Goal: Task Accomplishment & Management: Manage account settings

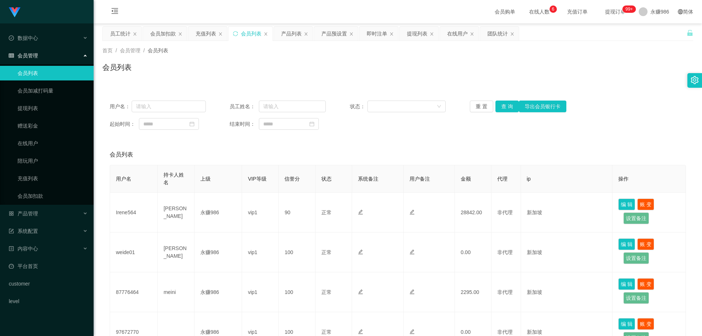
click at [35, 78] on link "会员列表" at bounding box center [53, 73] width 70 height 15
click at [38, 88] on link "会员加减打码量" at bounding box center [53, 90] width 70 height 15
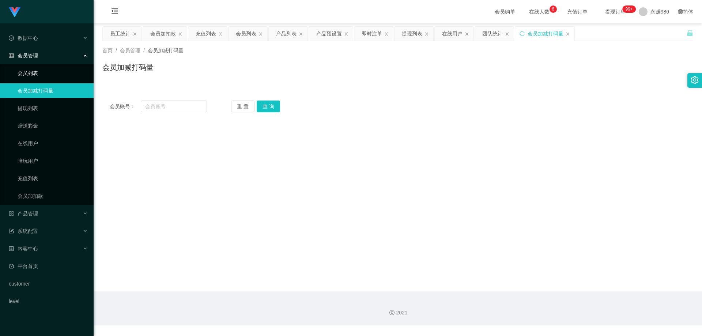
click at [30, 72] on link "会员列表" at bounding box center [53, 73] width 70 height 15
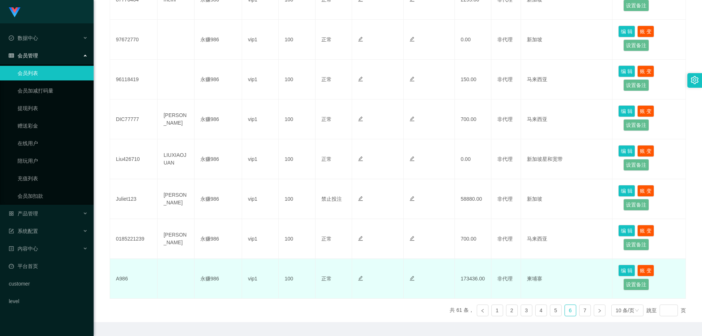
scroll to position [313, 0]
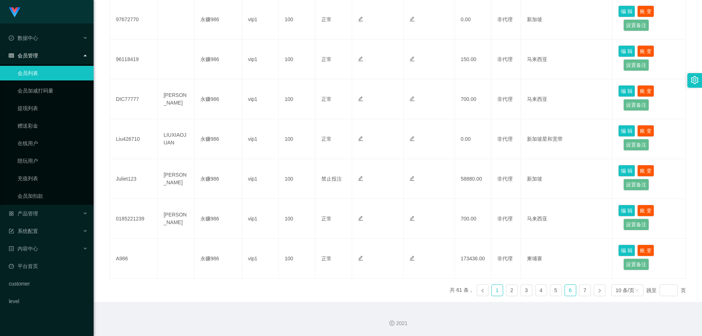
click at [492, 288] on link "1" at bounding box center [497, 290] width 11 height 11
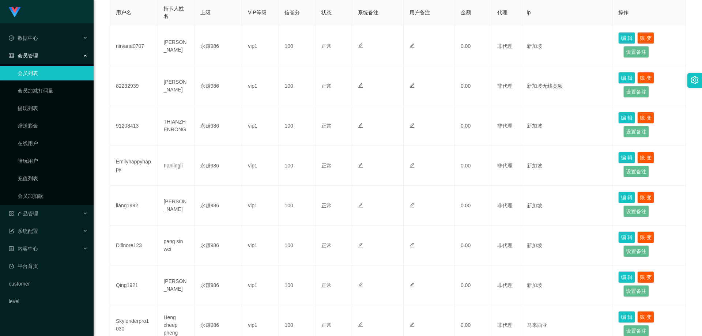
scroll to position [20, 0]
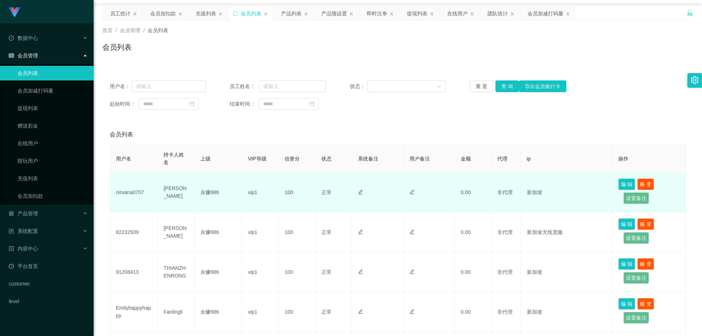
click at [132, 195] on td "nirvana0707" at bounding box center [134, 193] width 48 height 40
copy td "nirvana0707"
click at [125, 193] on td "nirvana0707" at bounding box center [134, 193] width 48 height 40
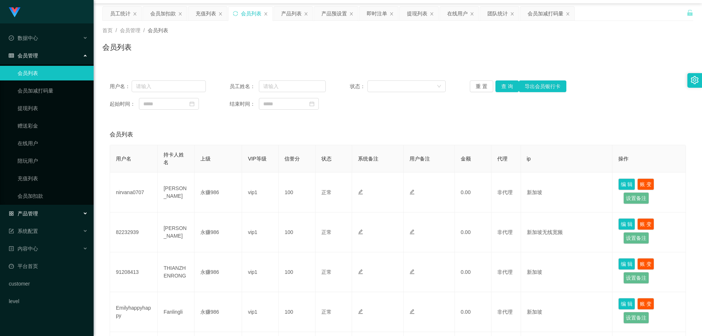
click at [44, 218] on div "产品管理" at bounding box center [47, 213] width 94 height 15
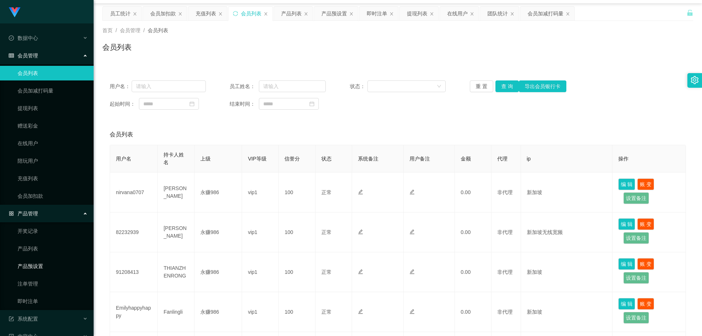
click at [38, 266] on link "产品预设置" at bounding box center [53, 266] width 70 height 15
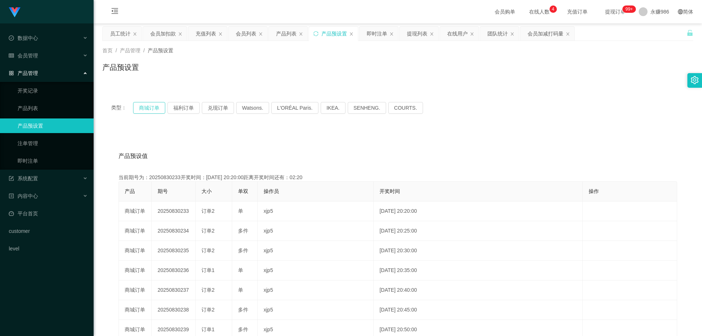
click at [162, 109] on button "商城订单" at bounding box center [149, 108] width 32 height 12
click at [49, 160] on link "即时注单" at bounding box center [53, 161] width 70 height 15
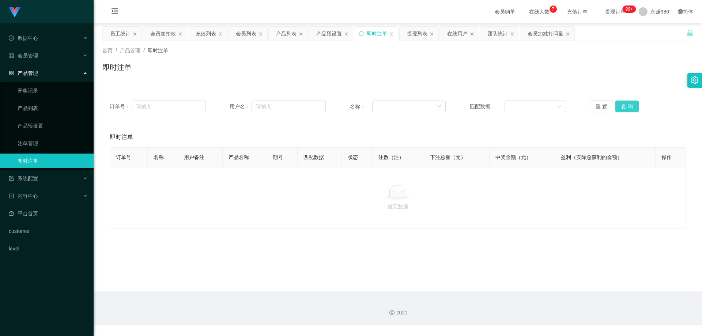
click at [623, 109] on button "查 询" at bounding box center [627, 107] width 23 height 12
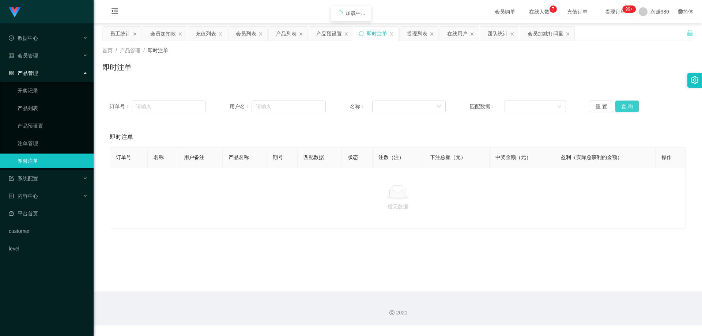
click at [623, 109] on button "查 询" at bounding box center [627, 107] width 23 height 12
click at [46, 52] on div "会员管理" at bounding box center [47, 55] width 94 height 15
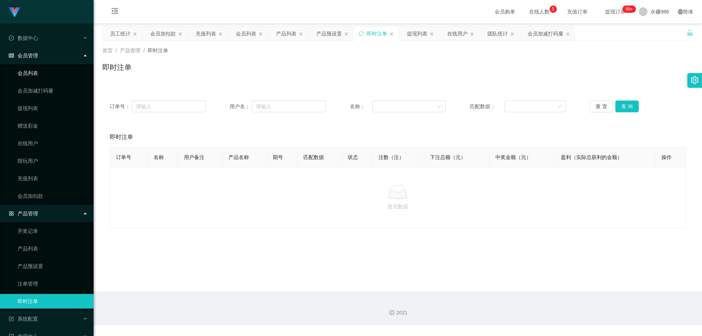
click at [39, 78] on link "会员列表" at bounding box center [53, 73] width 70 height 15
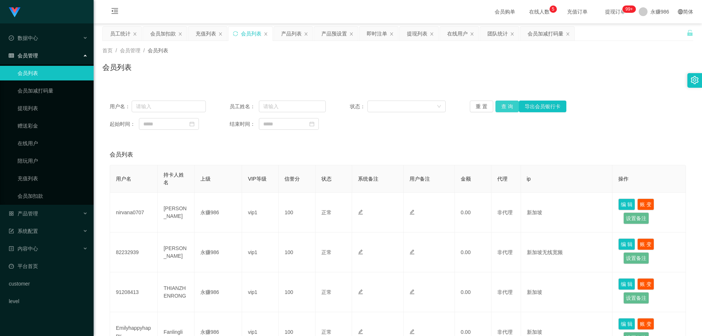
click at [505, 107] on button "查 询" at bounding box center [507, 107] width 23 height 12
click at [510, 108] on button "查 询" at bounding box center [507, 107] width 23 height 12
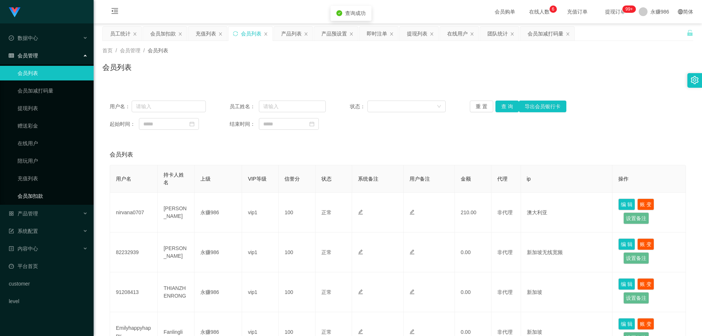
click at [44, 195] on link "会员加扣款" at bounding box center [53, 196] width 70 height 15
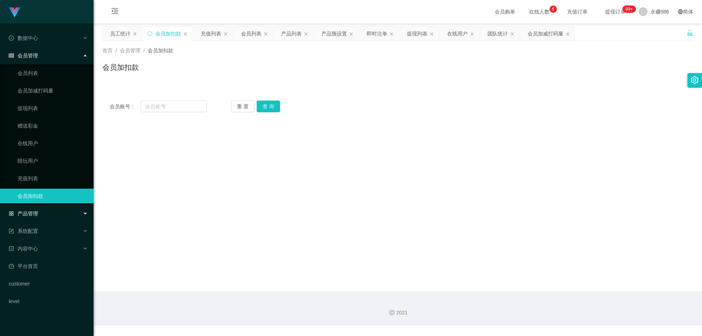
click at [42, 208] on div "产品管理" at bounding box center [47, 213] width 94 height 15
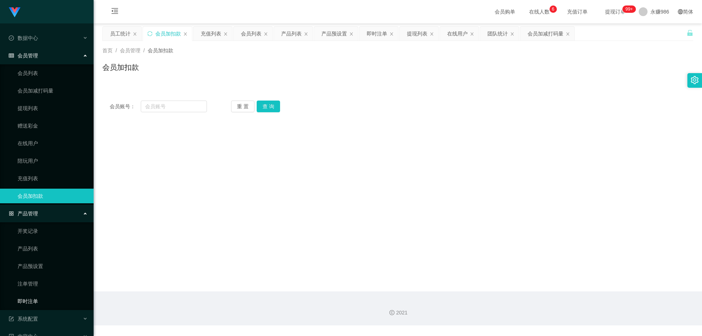
drag, startPoint x: 33, startPoint y: 303, endPoint x: 48, endPoint y: 292, distance: 17.9
click at [33, 303] on link "即时注单" at bounding box center [53, 301] width 70 height 15
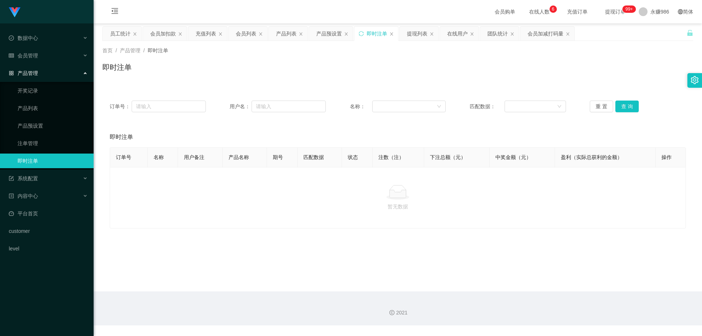
click at [46, 163] on link "即时注单" at bounding box center [53, 161] width 70 height 15
click at [624, 109] on button "查 询" at bounding box center [627, 107] width 23 height 12
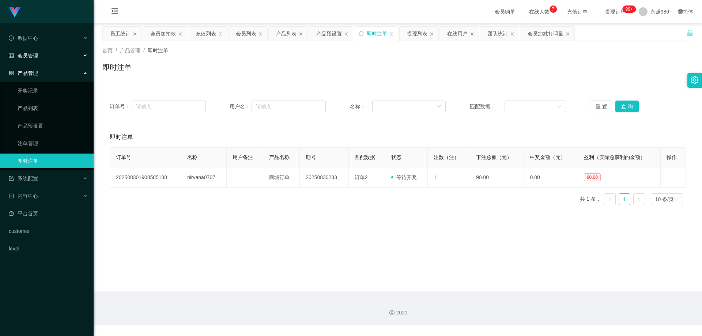
click at [38, 55] on div "会员管理" at bounding box center [47, 55] width 94 height 15
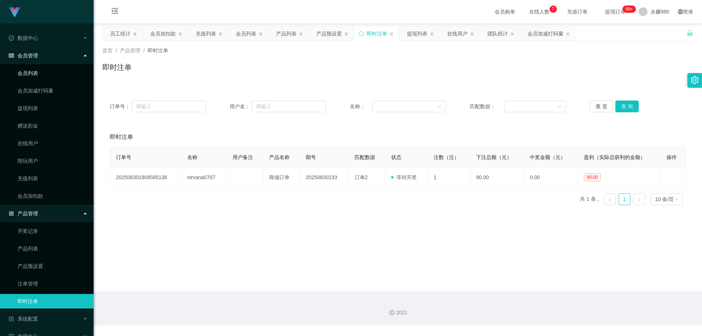
click at [38, 71] on link "会员列表" at bounding box center [53, 73] width 70 height 15
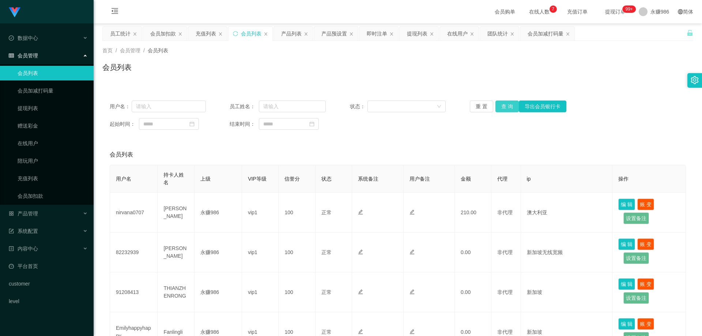
click at [498, 108] on button "查 询" at bounding box center [507, 107] width 23 height 12
click at [502, 105] on button "查 询" at bounding box center [507, 107] width 23 height 12
click at [502, 105] on div "重 置 查 询 导出会员银行卡" at bounding box center [518, 107] width 96 height 12
click at [502, 105] on button "查 询" at bounding box center [507, 107] width 23 height 12
click at [512, 102] on button "查 询" at bounding box center [507, 107] width 23 height 12
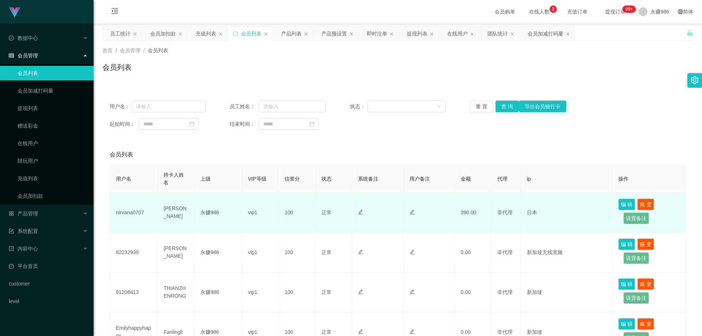
click at [510, 215] on span "非代理" at bounding box center [504, 213] width 15 height 6
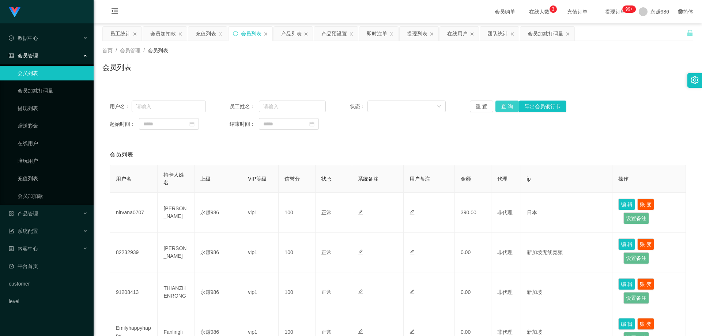
click at [510, 107] on button "查 询" at bounding box center [507, 107] width 23 height 12
click at [510, 107] on div "重 置 查 询 导出会员银行卡" at bounding box center [518, 107] width 96 height 12
click at [510, 107] on button "查 询" at bounding box center [507, 107] width 23 height 12
click at [507, 108] on button "查 询" at bounding box center [507, 107] width 23 height 12
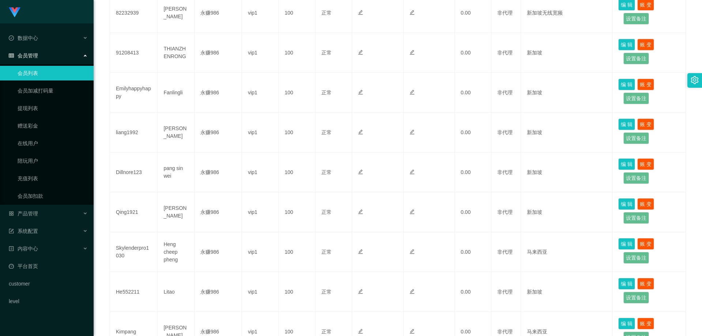
scroll to position [313, 0]
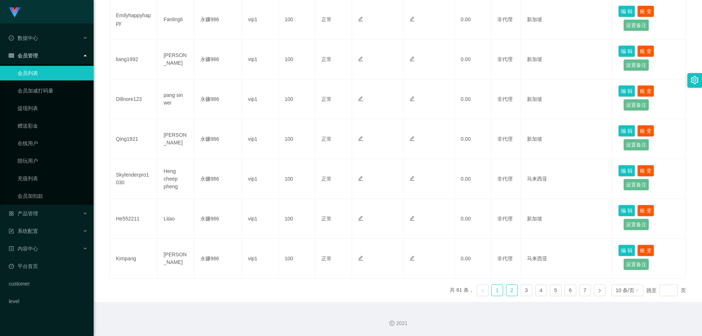
click at [507, 290] on link "2" at bounding box center [512, 290] width 11 height 11
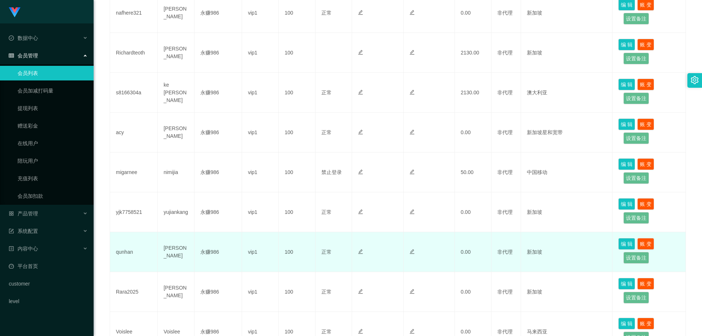
scroll to position [130, 0]
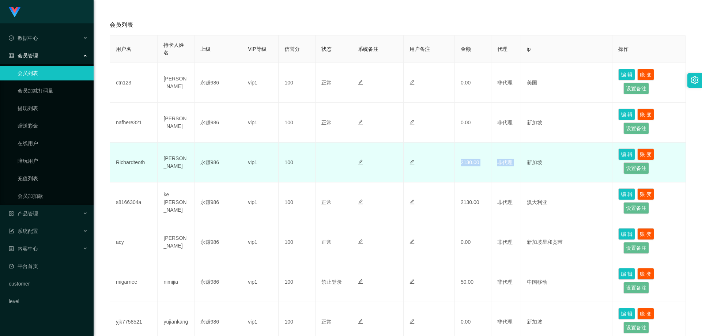
drag, startPoint x: 527, startPoint y: 151, endPoint x: 475, endPoint y: 177, distance: 57.9
click at [456, 172] on tr "Richardteoth [PERSON_NAME] 永赚986 vip1 100 正常 禁止登录 禁止投注 2130.00 非代理 新加坡 编 辑 账 变 …" at bounding box center [398, 163] width 576 height 40
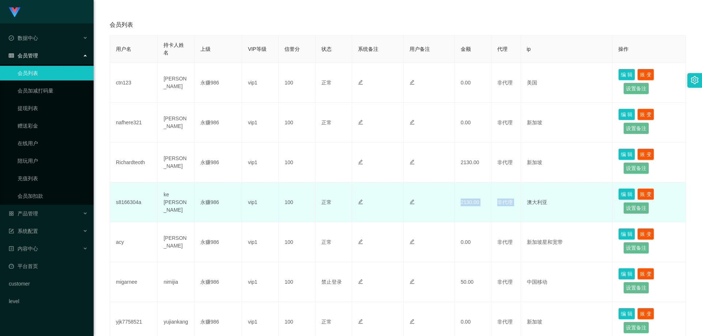
drag, startPoint x: 527, startPoint y: 199, endPoint x: 444, endPoint y: 199, distance: 83.4
click at [444, 199] on tr "s8166304a ke [PERSON_NAME] 永赚986 vip1 100 正常 禁止登录 禁止投注 2130.00 非代理 澳大利亚 编 辑 账 变…" at bounding box center [398, 203] width 576 height 40
drag, startPoint x: 537, startPoint y: 199, endPoint x: 489, endPoint y: 200, distance: 48.7
click at [489, 200] on tr "s8166304a ke [PERSON_NAME] 永赚986 vip1 100 正常 禁止登录 禁止投注 2130.00 非代理 澳大利亚 编 辑 账 变…" at bounding box center [398, 203] width 576 height 40
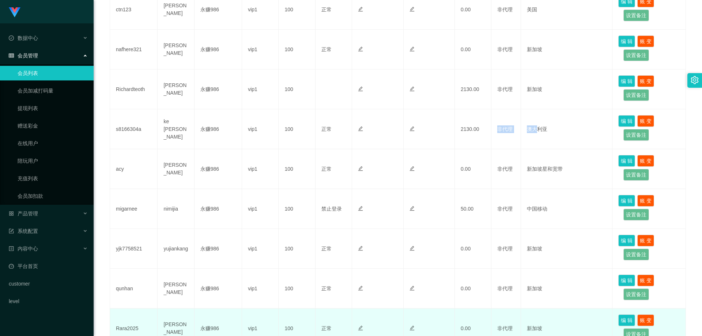
scroll to position [313, 0]
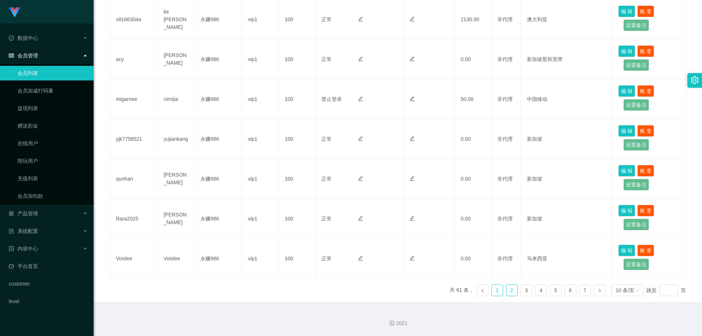
click at [487, 289] on ul "共 61 条， 1 2 3 4 5 6 7 10 条/页 跳至 页" at bounding box center [568, 291] width 236 height 12
click at [492, 289] on link "1" at bounding box center [497, 290] width 11 height 11
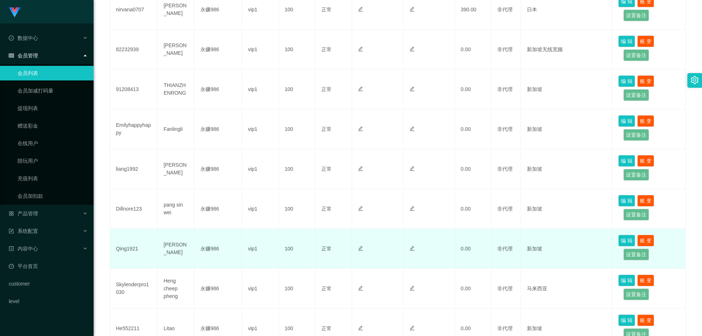
scroll to position [57, 0]
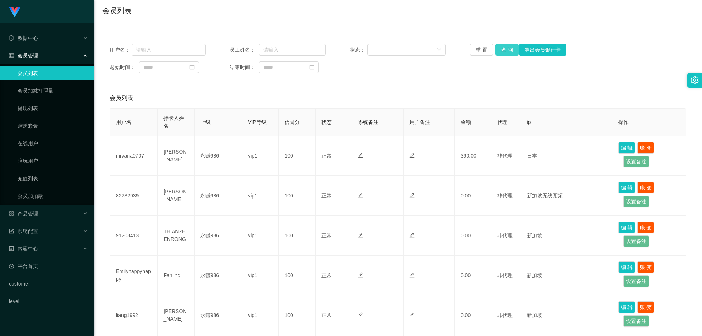
click at [508, 51] on button "查 询" at bounding box center [507, 50] width 23 height 12
click at [508, 46] on button "查 询" at bounding box center [507, 50] width 23 height 12
click at [43, 106] on link "提现列表" at bounding box center [53, 108] width 70 height 15
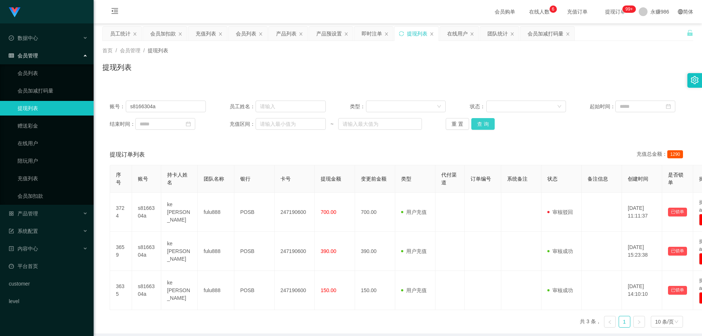
click at [480, 124] on button "查 询" at bounding box center [483, 124] width 23 height 12
click at [202, 106] on input "s8166304a" at bounding box center [166, 107] width 80 height 12
click at [485, 121] on button "查 询" at bounding box center [483, 124] width 23 height 12
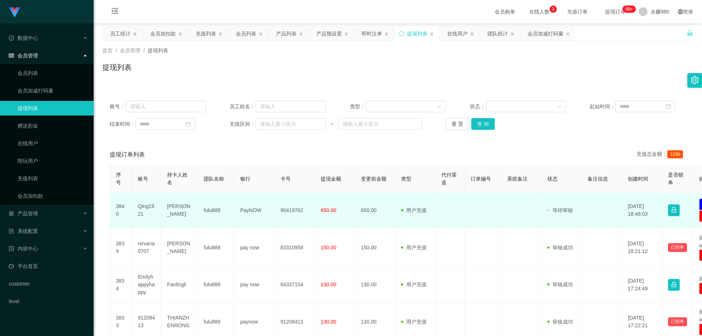
click at [141, 208] on td "Qing1921" at bounding box center [146, 210] width 29 height 35
copy td "Qing1921"
click at [141, 208] on td "Qing1921" at bounding box center [146, 210] width 29 height 35
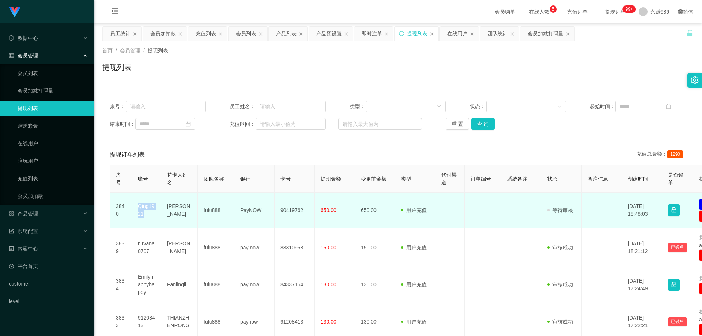
drag, startPoint x: 644, startPoint y: 217, endPoint x: 633, endPoint y: 217, distance: 11.0
click at [633, 217] on td "[DATE] 18:48:03" at bounding box center [642, 210] width 40 height 35
drag, startPoint x: 591, startPoint y: 209, endPoint x: 505, endPoint y: 209, distance: 86.0
click at [505, 209] on tr "3840 Qing1921 CHNG [PERSON_NAME] fulu888 PayNOW 90419762 650.00 650.00 用户充值 人工扣…" at bounding box center [426, 210] width 632 height 35
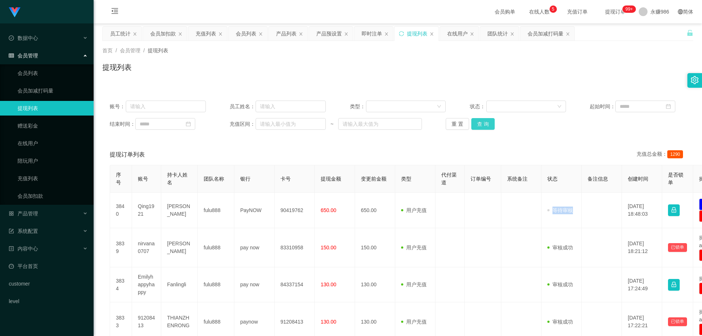
click at [486, 127] on button "查 询" at bounding box center [483, 124] width 23 height 12
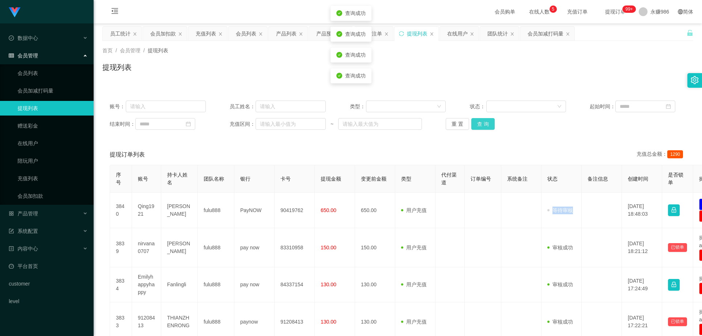
click at [486, 127] on button "查 询" at bounding box center [483, 124] width 23 height 12
click at [486, 127] on div "重 置 查 询" at bounding box center [494, 124] width 96 height 12
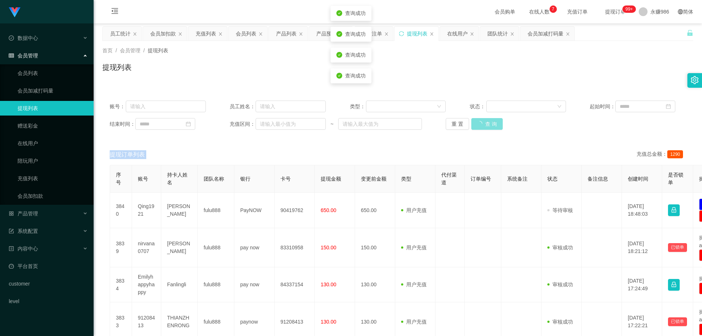
click at [486, 127] on div "重 置 查 询" at bounding box center [494, 124] width 96 height 12
click at [488, 122] on button "查 询" at bounding box center [483, 124] width 23 height 12
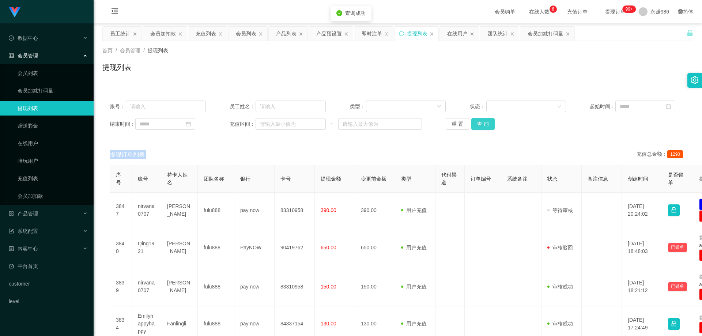
click at [488, 122] on button "查 询" at bounding box center [483, 124] width 23 height 12
click at [488, 122] on button "查 询" at bounding box center [487, 124] width 31 height 12
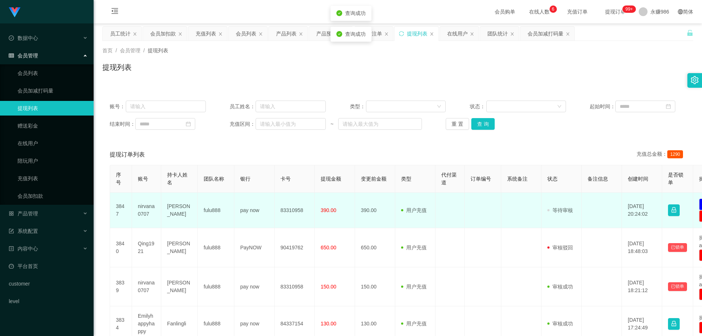
click at [148, 210] on td "nirvana0707" at bounding box center [146, 210] width 29 height 35
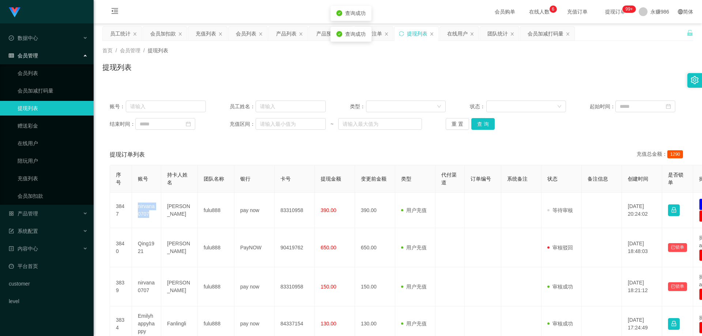
copy td "nirvana0707"
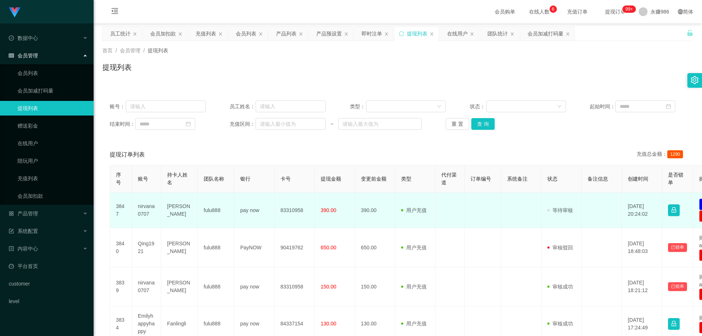
click at [291, 208] on td "83310958" at bounding box center [295, 210] width 40 height 35
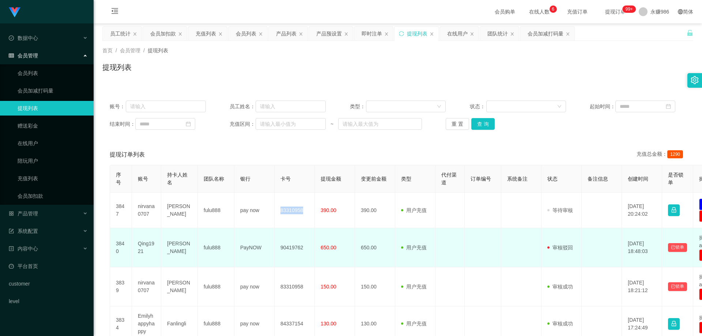
copy td "83310958"
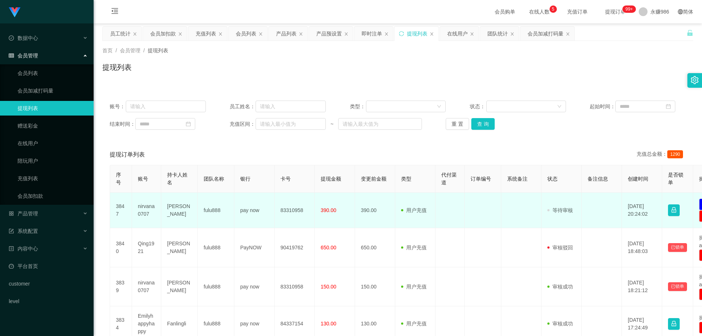
click at [135, 207] on td "nirvana0707" at bounding box center [146, 210] width 29 height 35
click at [151, 205] on td "nirvana0707" at bounding box center [146, 210] width 29 height 35
copy td "nirvana0707"
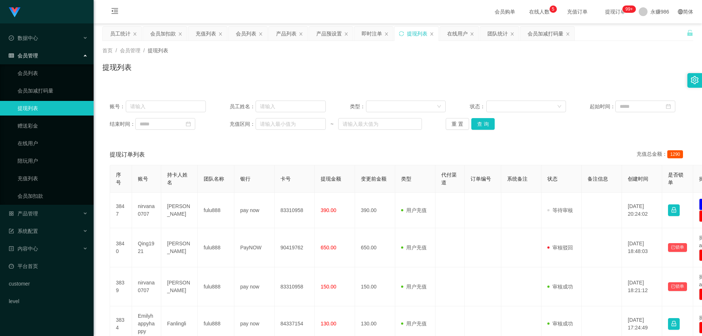
click at [471, 116] on div "账号： 员工姓名： 类型： 状态： 起始时间： 结束时间： 充值区间： ~ 重 置 查 询" at bounding box center [397, 115] width 591 height 44
click at [478, 122] on button "查 询" at bounding box center [483, 124] width 23 height 12
click at [479, 123] on button "查 询" at bounding box center [483, 124] width 23 height 12
click at [488, 126] on button "查 询" at bounding box center [483, 124] width 23 height 12
click at [478, 130] on div "账号： 员工姓名： 类型： 状态： 起始时间： 结束时间： 充值区间： ~ 重 置 查 询" at bounding box center [397, 115] width 591 height 44
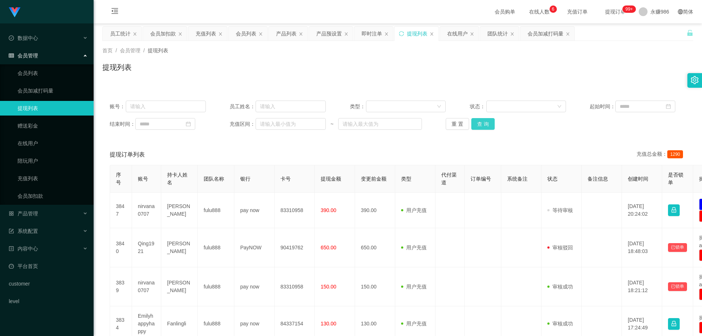
click at [481, 124] on button "查 询" at bounding box center [483, 124] width 23 height 12
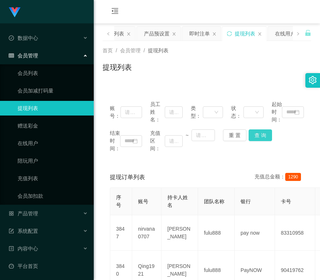
click at [256, 136] on button "查 询" at bounding box center [259, 135] width 23 height 12
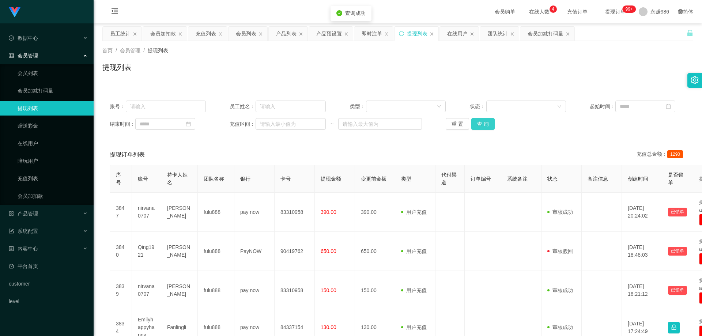
click at [483, 122] on button "查 询" at bounding box center [483, 124] width 23 height 12
click at [483, 122] on div "重 置 查 询" at bounding box center [494, 124] width 96 height 12
click at [483, 122] on button "查 询" at bounding box center [483, 124] width 23 height 12
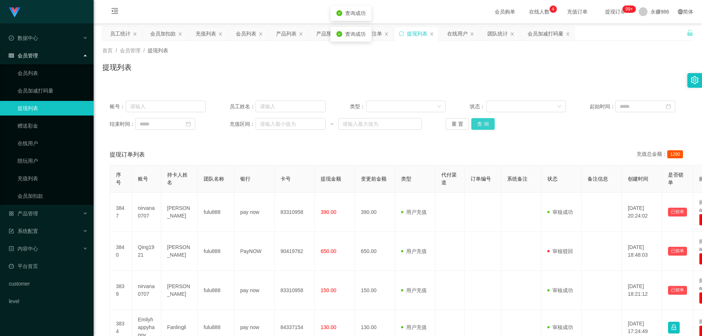
click at [483, 122] on button "查 询" at bounding box center [483, 124] width 23 height 12
click at [105, 52] on span "首页" at bounding box center [107, 51] width 10 height 6
click at [68, 34] on div "数据中心" at bounding box center [47, 38] width 94 height 15
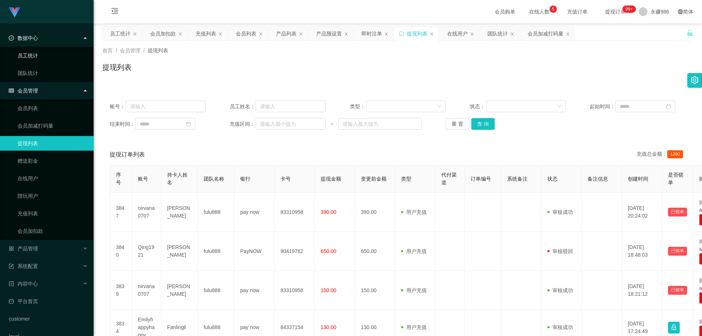
click at [46, 57] on link "员工统计" at bounding box center [53, 55] width 70 height 15
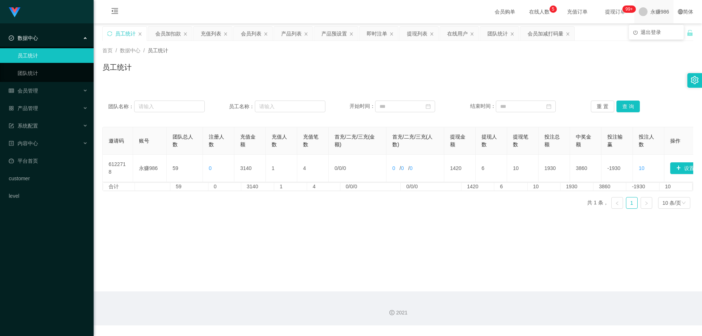
click at [639, 10] on span at bounding box center [643, 11] width 9 height 9
click at [119, 11] on icon "图标: menu-fold" at bounding box center [114, 11] width 25 height 23
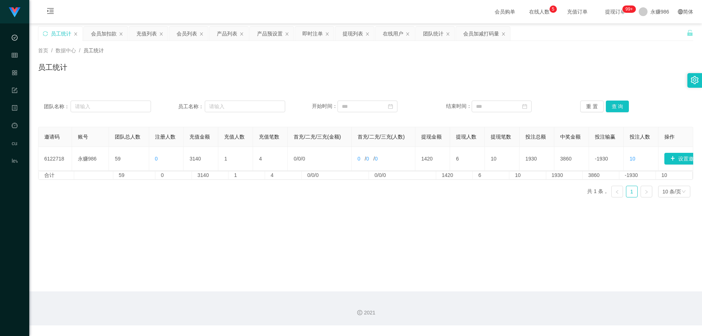
click at [576, 10] on span "充值订单" at bounding box center [578, 11] width 28 height 5
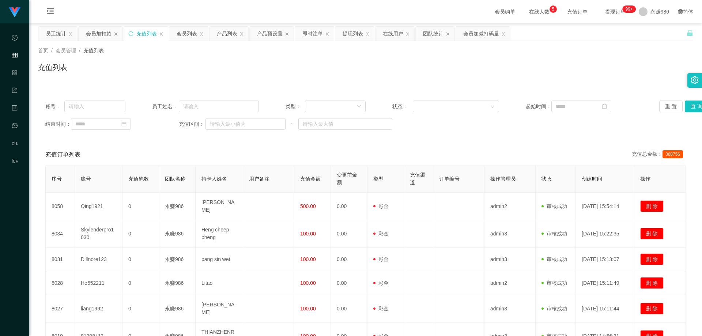
click at [492, 8] on span "会员购单" at bounding box center [505, 11] width 31 height 23
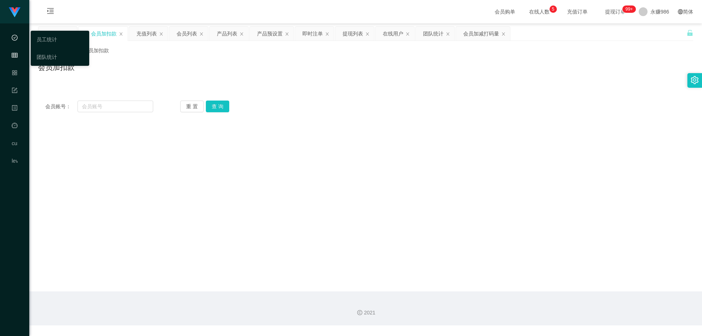
click at [16, 38] on icon "图标: check-circle-o" at bounding box center [15, 38] width 6 height 6
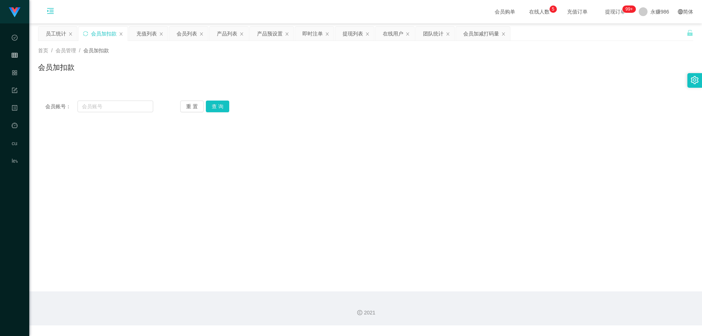
click at [46, 10] on icon "图标: menu-unfold" at bounding box center [50, 11] width 25 height 23
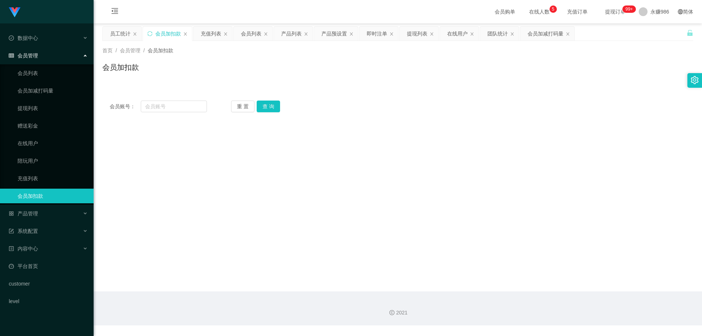
click at [42, 58] on div "会员管理" at bounding box center [47, 55] width 94 height 15
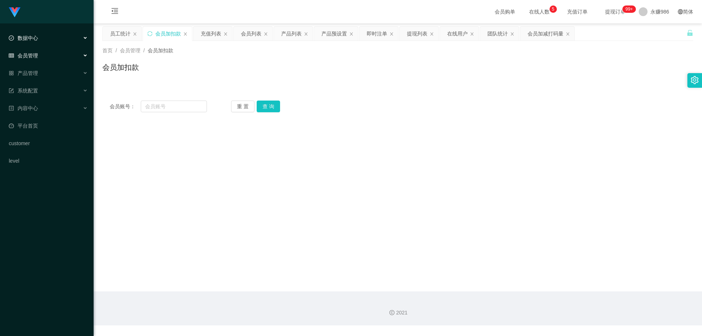
click at [41, 38] on div "数据中心" at bounding box center [47, 38] width 94 height 15
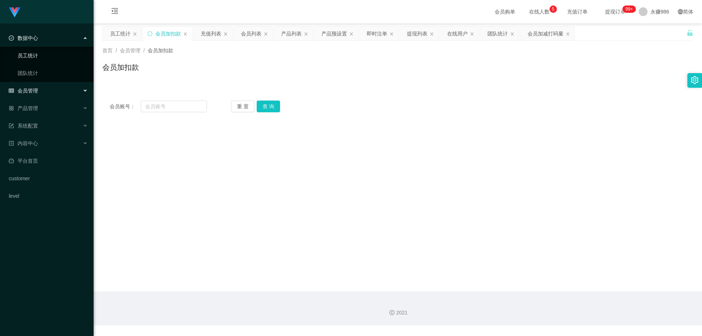
click at [34, 51] on link "员工统计" at bounding box center [53, 55] width 70 height 15
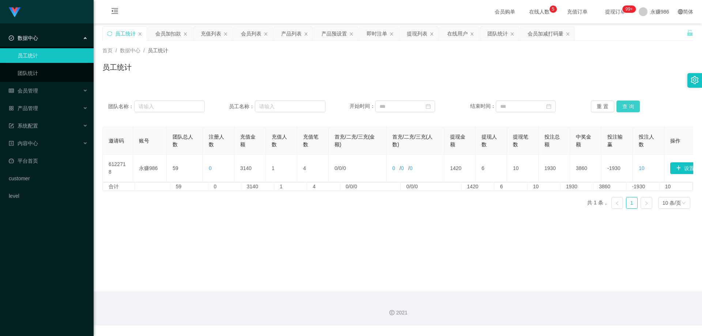
click at [623, 106] on button "查 询" at bounding box center [628, 107] width 23 height 12
click at [623, 105] on button "查 询" at bounding box center [628, 107] width 23 height 12
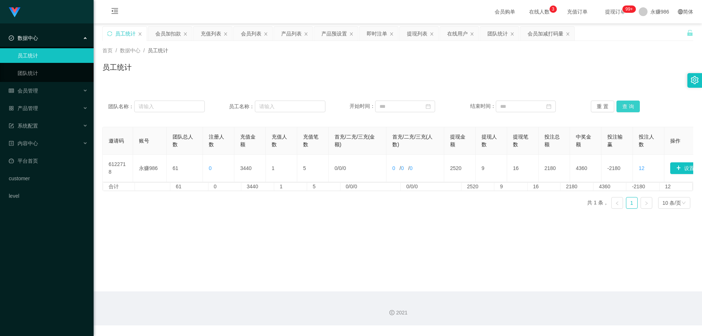
click at [623, 105] on button "查 询" at bounding box center [628, 107] width 23 height 12
click at [48, 158] on link "平台首页" at bounding box center [48, 161] width 79 height 15
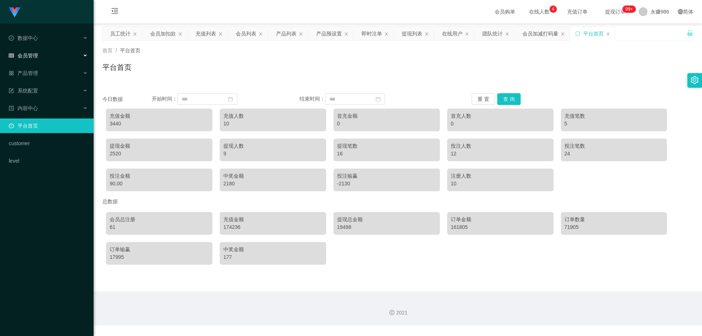
click at [59, 59] on div "会员管理" at bounding box center [47, 55] width 94 height 15
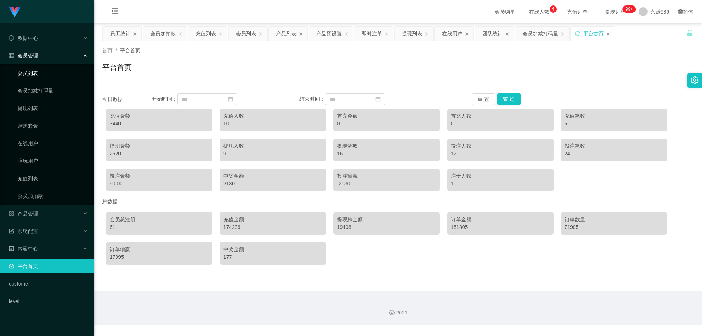
click at [50, 73] on link "会员列表" at bounding box center [53, 73] width 70 height 15
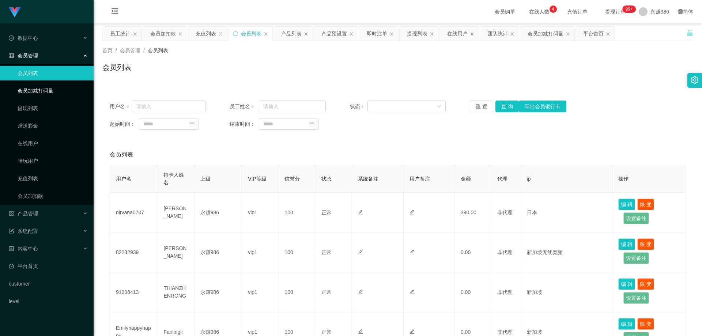
click at [46, 93] on link "会员加减打码量" at bounding box center [53, 90] width 70 height 15
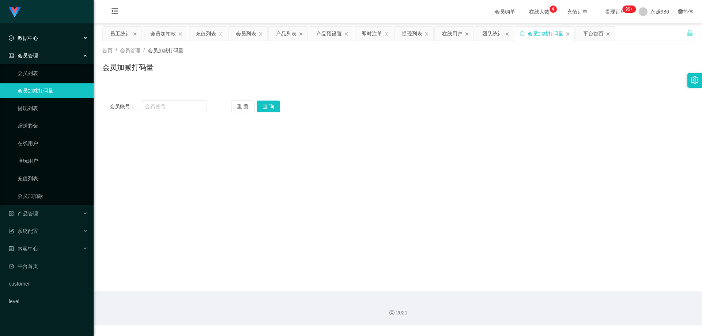
click at [52, 35] on div "数据中心" at bounding box center [47, 38] width 94 height 15
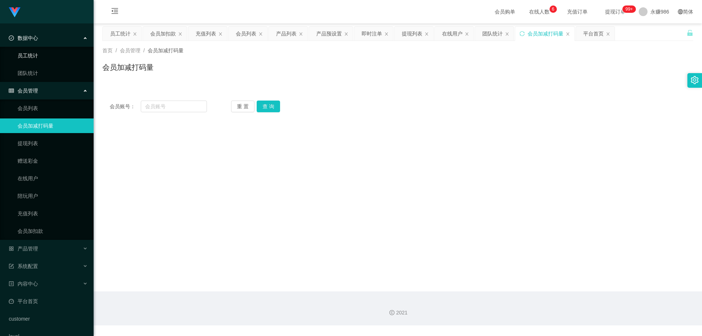
click at [31, 55] on link "员工统计" at bounding box center [53, 55] width 70 height 15
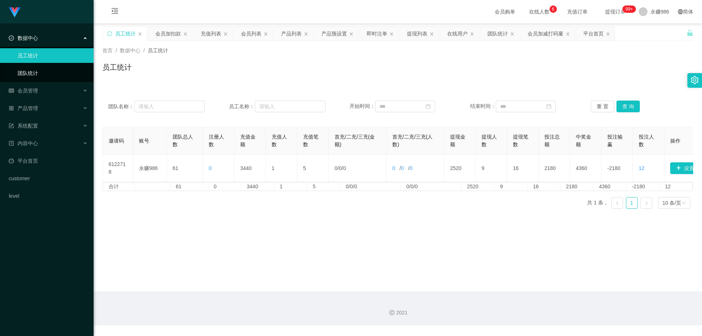
click at [41, 71] on link "团队统计" at bounding box center [53, 73] width 70 height 15
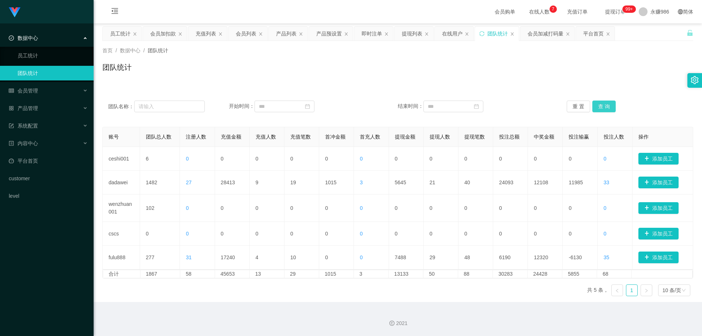
click at [600, 104] on button "查 询" at bounding box center [604, 107] width 23 height 12
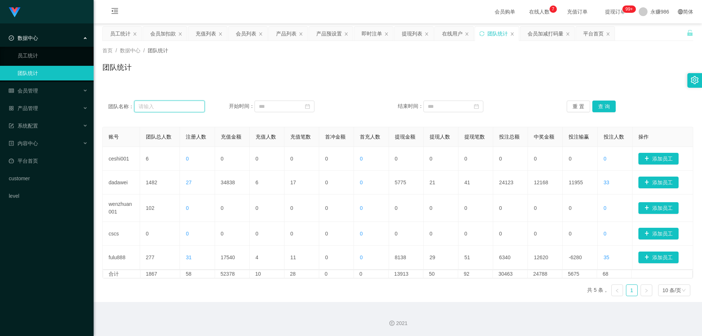
click at [181, 101] on input "text" at bounding box center [169, 107] width 71 height 12
click at [281, 104] on input at bounding box center [285, 107] width 60 height 12
click at [316, 148] on div "1" at bounding box center [317, 146] width 9 height 9
type input "**********"
click at [499, 188] on div "30" at bounding box center [499, 190] width 9 height 9
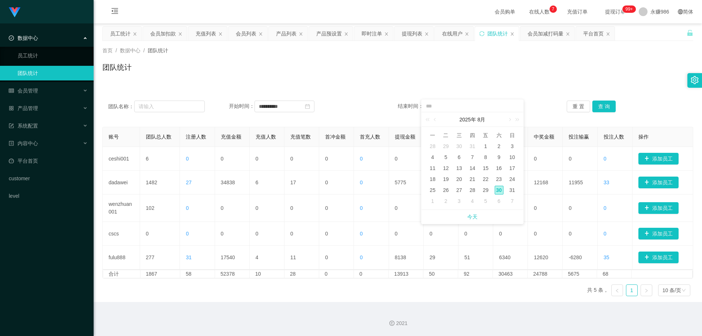
type input "**********"
click at [598, 106] on button "查 询" at bounding box center [604, 107] width 23 height 12
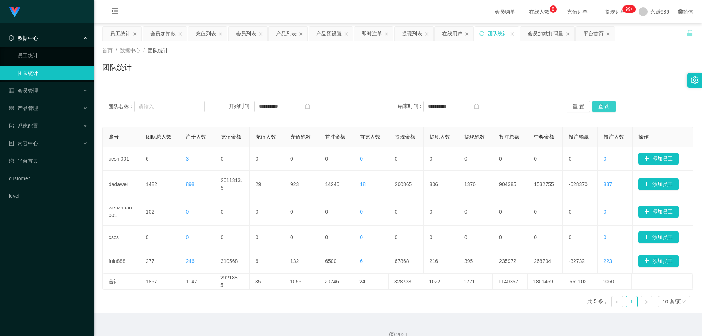
scroll to position [4, 0]
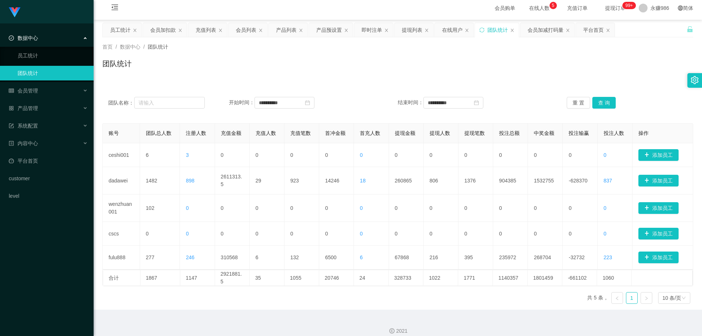
click at [530, 11] on span "在线人数 0 1 2 3 4 5 6 7 8 9 0 1 2 3 4 5 6 7 8 9 0 1 2 3 4 5 6 7 8 9" at bounding box center [540, 7] width 28 height 5
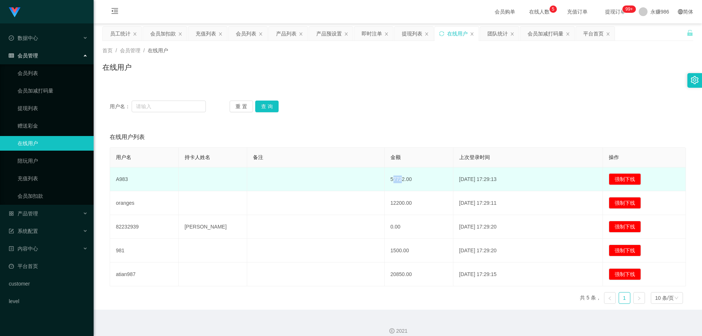
drag, startPoint x: 392, startPoint y: 180, endPoint x: 399, endPoint y: 180, distance: 6.6
click at [399, 180] on td "57722.00" at bounding box center [419, 180] width 69 height 24
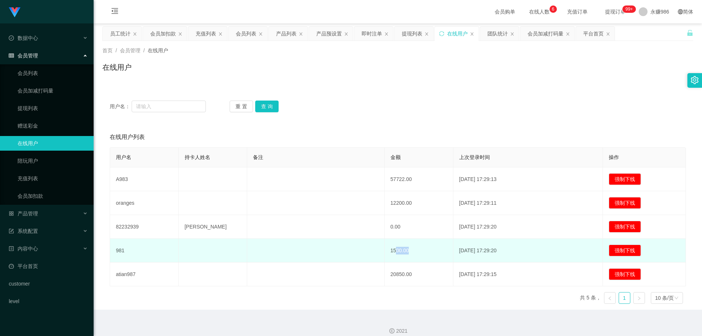
drag, startPoint x: 422, startPoint y: 253, endPoint x: 397, endPoint y: 252, distance: 25.6
click at [397, 252] on td "1500.00" at bounding box center [419, 251] width 69 height 24
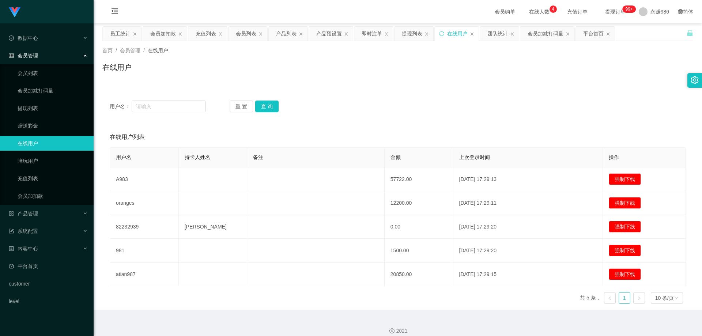
drag, startPoint x: 509, startPoint y: 287, endPoint x: 375, endPoint y: 296, distance: 134.6
click at [375, 296] on div "用户名 持卡人姓名 备注 金额 上次登录时间 操作 A983 57722.00 [DATE] 17:29:13 强制下线 oranges 12200.00 […" at bounding box center [398, 228] width 576 height 162
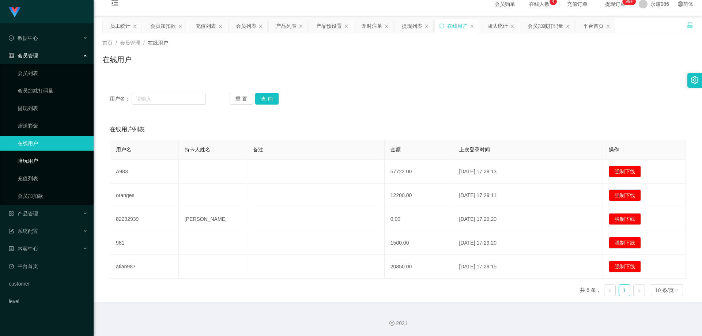
click at [54, 165] on link "陪玩用户" at bounding box center [53, 161] width 70 height 15
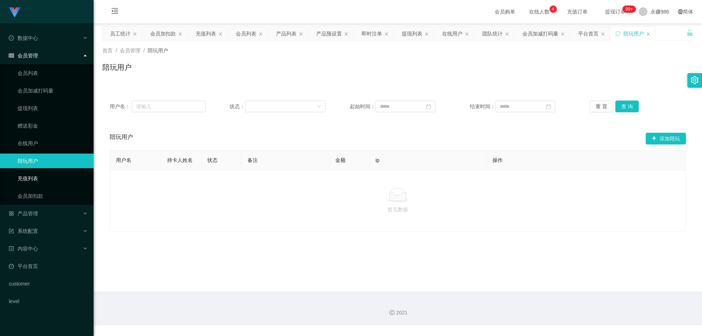
click at [54, 179] on link "充值列表" at bounding box center [53, 178] width 70 height 15
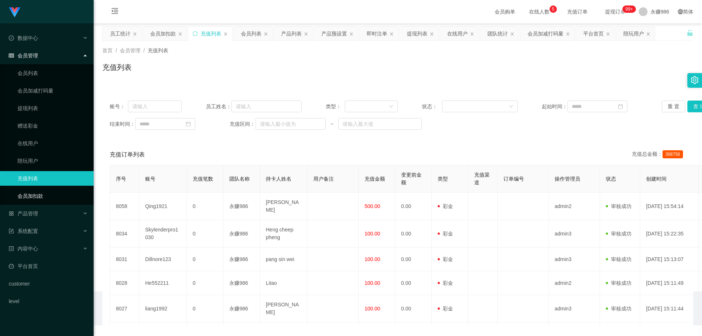
click at [60, 201] on link "会员加扣款" at bounding box center [53, 196] width 70 height 15
